Goal: Find contact information: Obtain details needed to contact an individual or organization

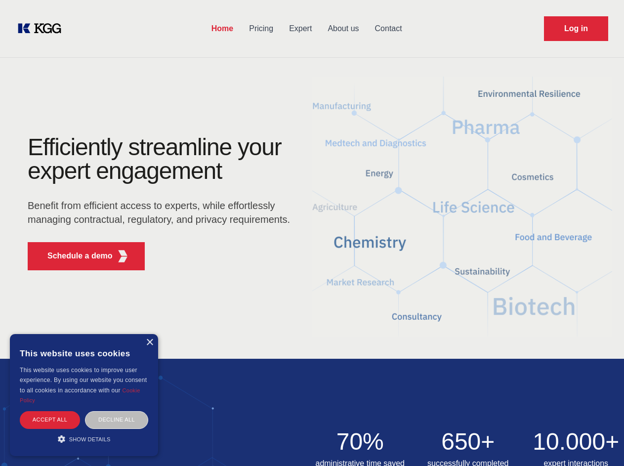
click at [312, 233] on div "Efficiently streamline your expert engagement Benefit from efficient access to …" at bounding box center [162, 206] width 300 height 143
click at [74, 256] on p "Schedule a demo" at bounding box center [79, 256] width 65 height 12
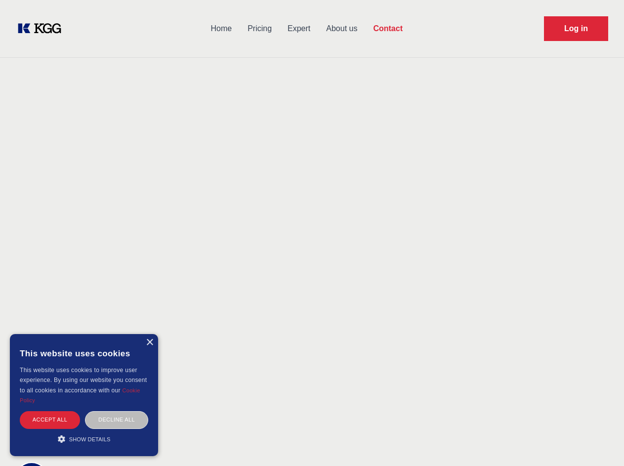
click at [149, 342] on div "× This website uses cookies This website uses cookies to improve user experienc…" at bounding box center [84, 395] width 148 height 122
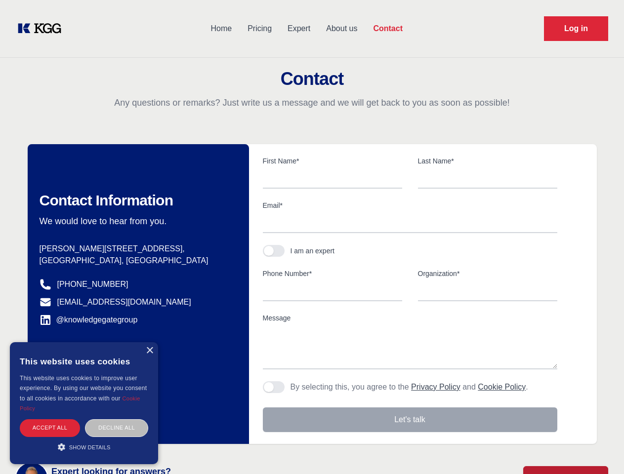
click at [50, 420] on div "Accept all" at bounding box center [50, 428] width 60 height 17
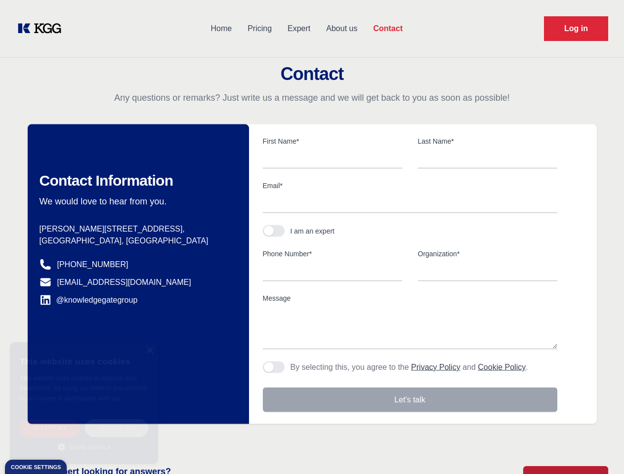
click at [117, 420] on div "Decline all" at bounding box center [116, 428] width 63 height 17
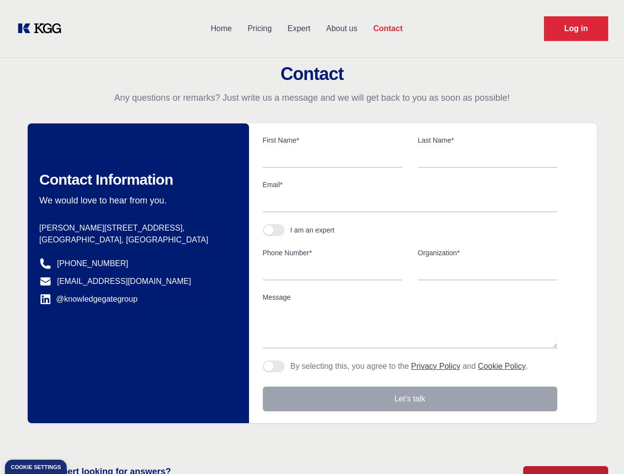
click at [84, 439] on main "Contact Any questions or remarks? Just write us a message and we will get back …" at bounding box center [312, 257] width 624 height 514
